Goal: Task Accomplishment & Management: Manage account settings

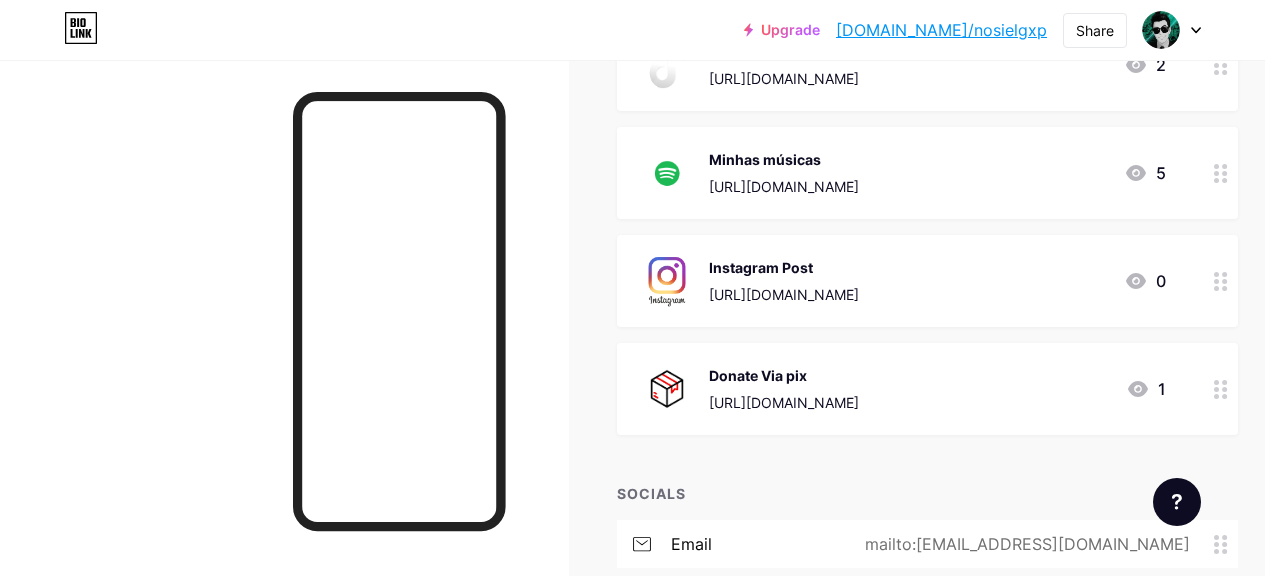
scroll to position [800, 0]
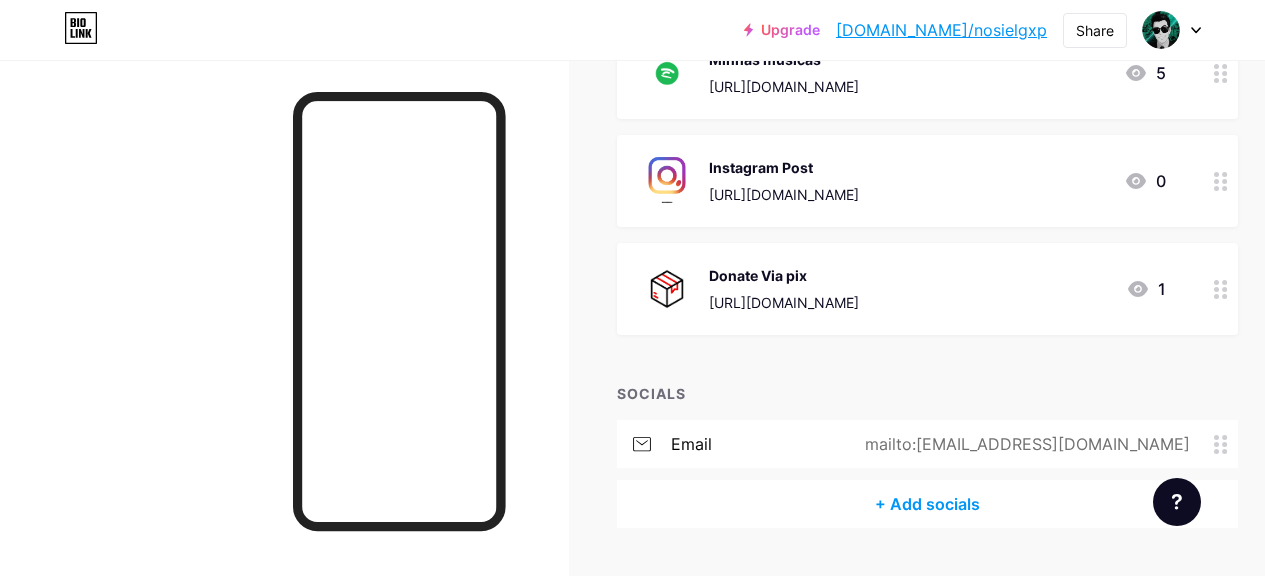
click at [897, 304] on div "Donate Via pix [URL][DOMAIN_NAME] 1" at bounding box center [903, 289] width 525 height 52
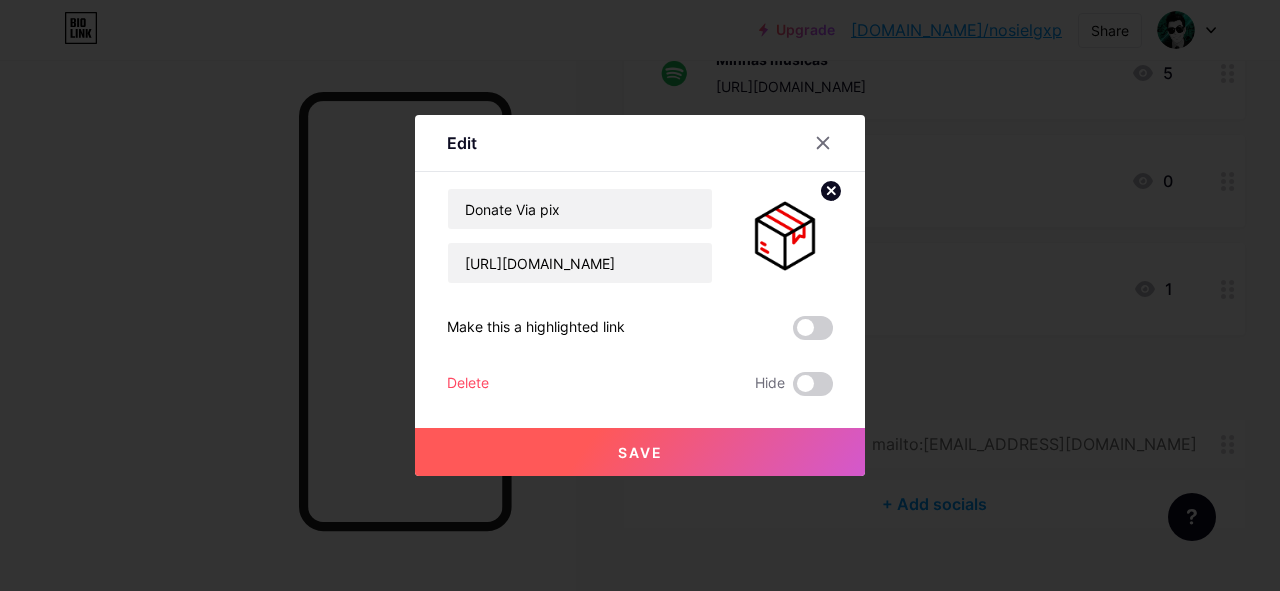
click at [666, 441] on button "Save" at bounding box center [640, 452] width 450 height 48
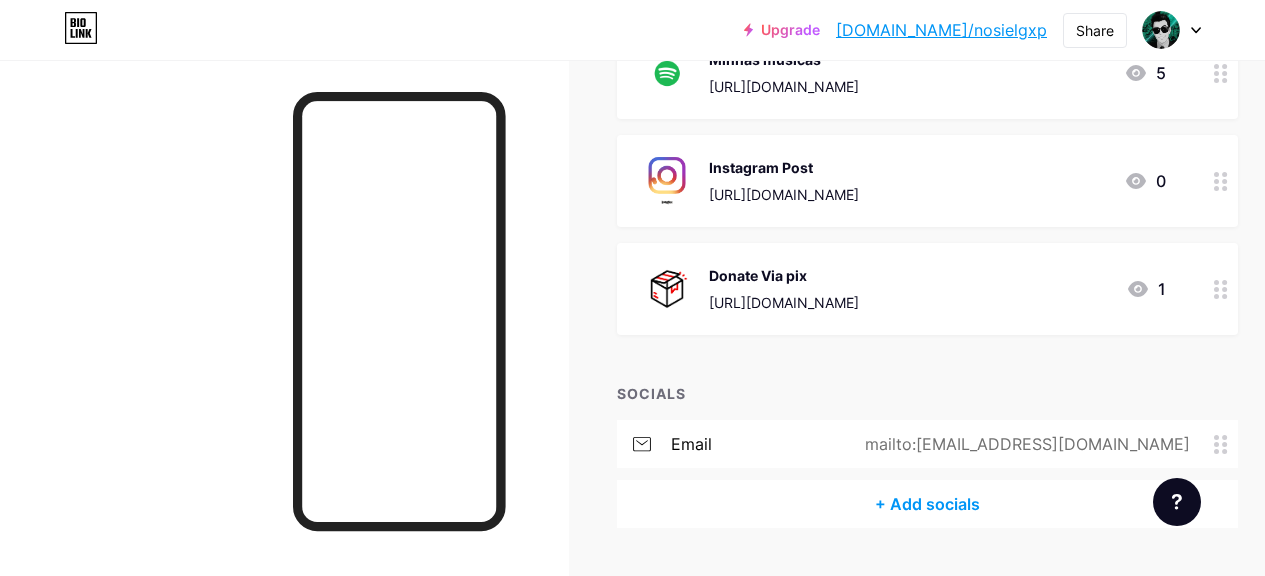
click at [1149, 279] on icon at bounding box center [1138, 289] width 24 height 24
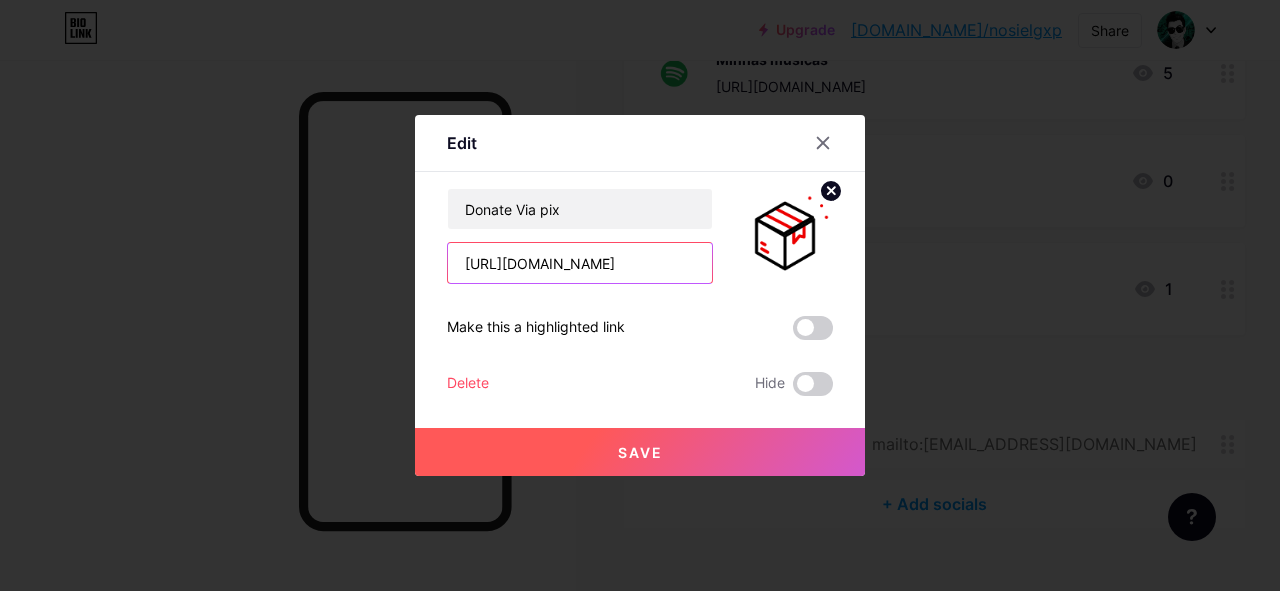
click at [603, 270] on input "[URL][DOMAIN_NAME]" at bounding box center [580, 263] width 264 height 40
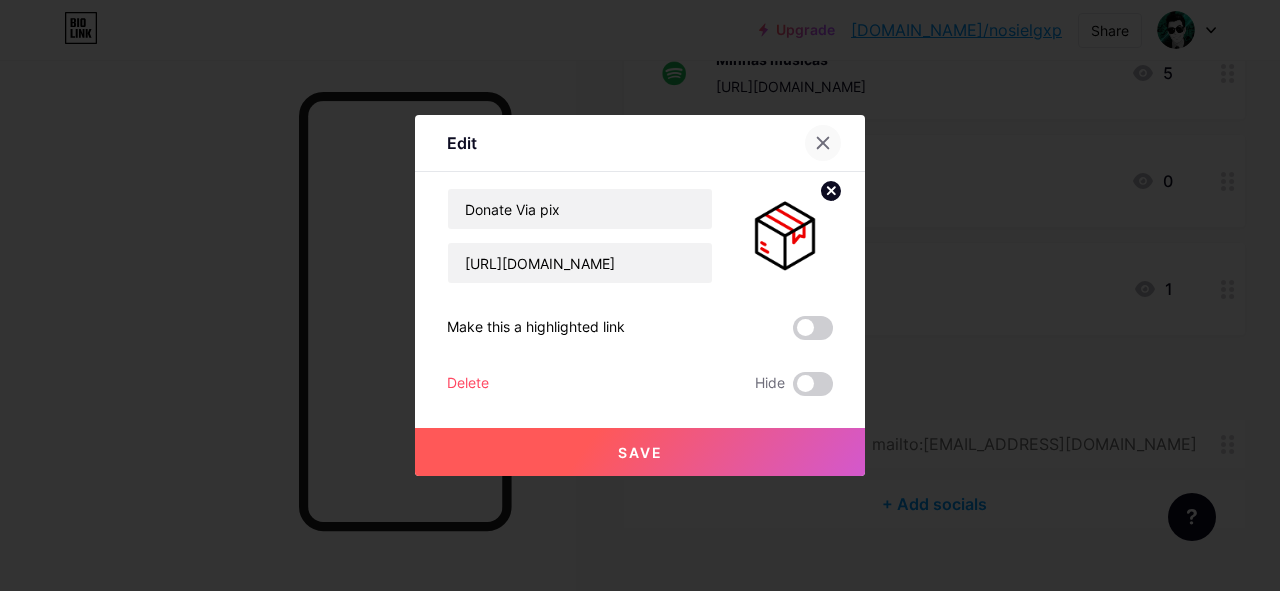
click at [818, 142] on icon at bounding box center [823, 143] width 16 height 16
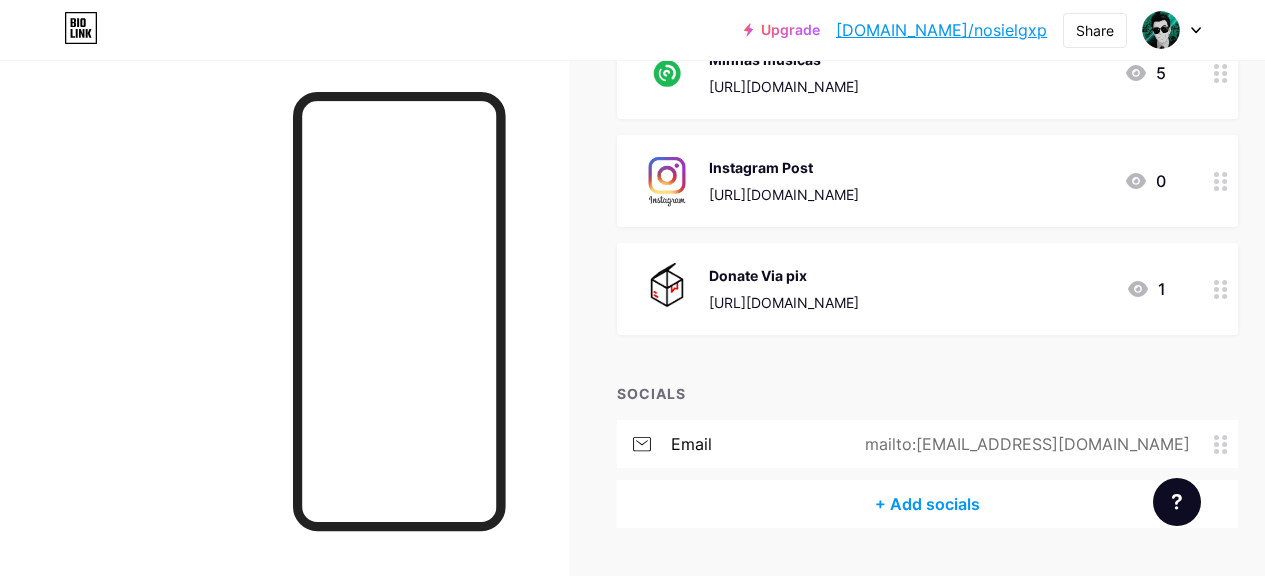
scroll to position [851, 0]
